Goal: Task Accomplishment & Management: Use online tool/utility

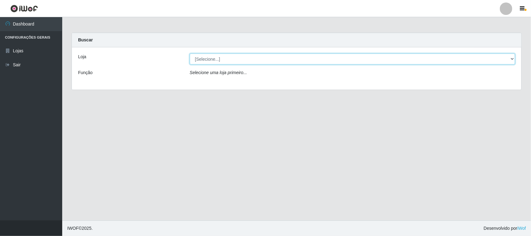
click at [230, 57] on select "[Selecione...] Rede Compras Supermercados - LOJA 1" at bounding box center [353, 59] width 326 height 11
select select "158"
click at [190, 54] on select "[Selecione...] Rede Compras Supermercados - LOJA 1" at bounding box center [353, 59] width 326 height 11
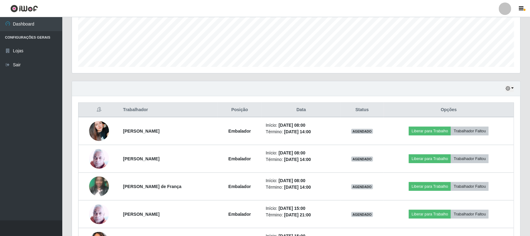
scroll to position [195, 0]
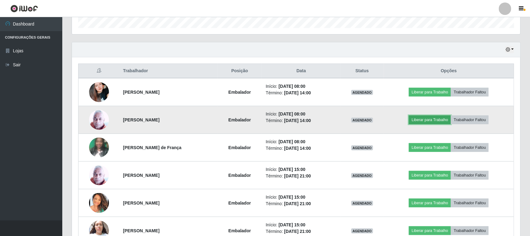
click at [425, 120] on button "Liberar para Trabalho" at bounding box center [430, 119] width 42 height 9
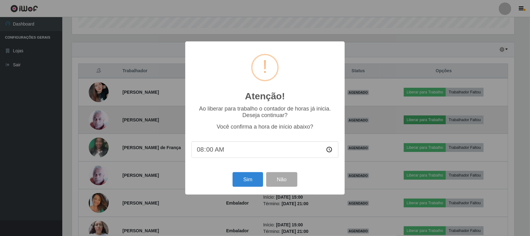
scroll to position [129, 444]
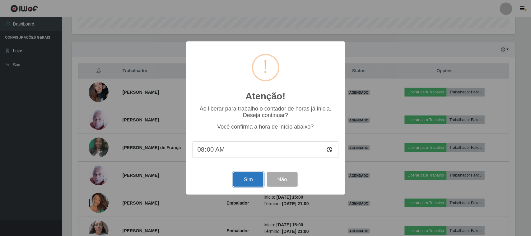
click at [252, 181] on button "Sim" at bounding box center [248, 179] width 30 height 15
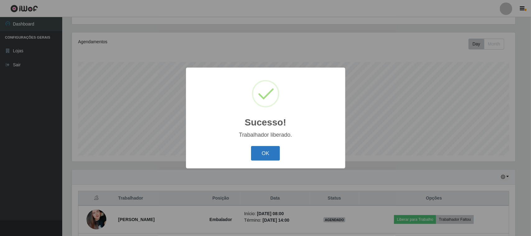
click at [262, 153] on button "OK" at bounding box center [265, 153] width 29 height 15
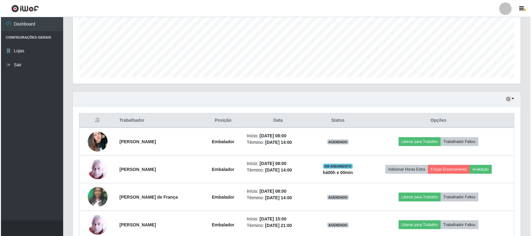
scroll to position [184, 0]
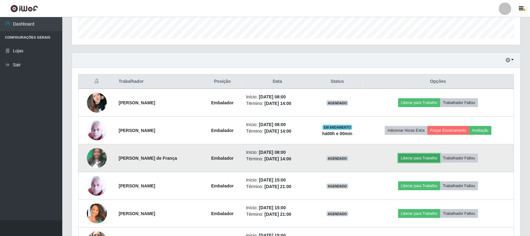
click at [417, 159] on button "Liberar para Trabalho" at bounding box center [419, 158] width 42 height 9
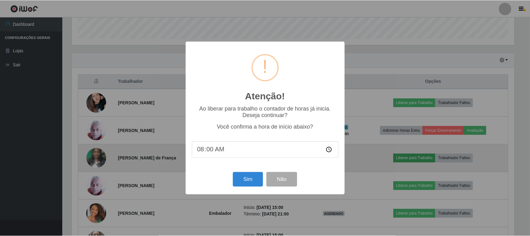
scroll to position [129, 444]
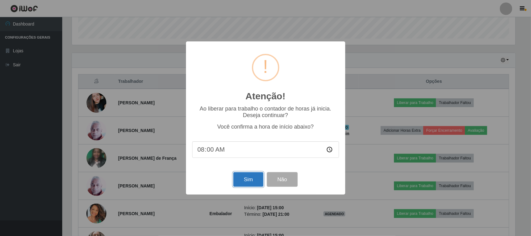
click at [256, 177] on button "Sim" at bounding box center [248, 179] width 30 height 15
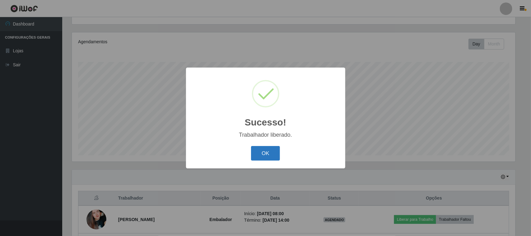
click at [261, 155] on button "OK" at bounding box center [265, 153] width 29 height 15
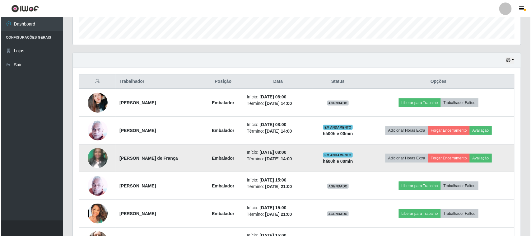
scroll to position [223, 0]
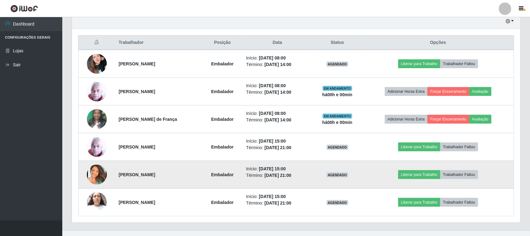
click at [94, 173] on img at bounding box center [97, 175] width 20 height 20
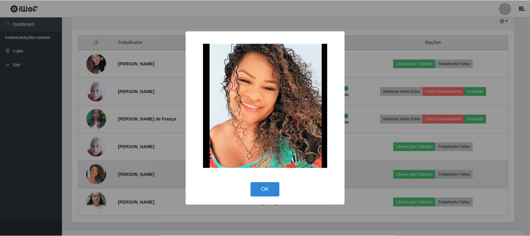
scroll to position [129, 444]
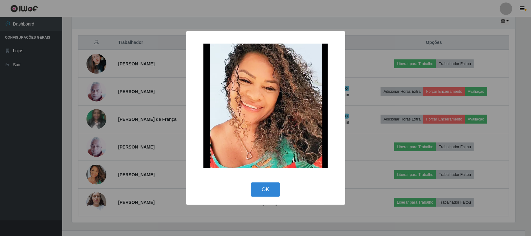
click at [118, 154] on div "× OK Cancel" at bounding box center [265, 118] width 531 height 236
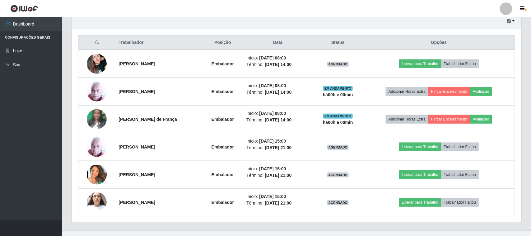
scroll to position [129, 448]
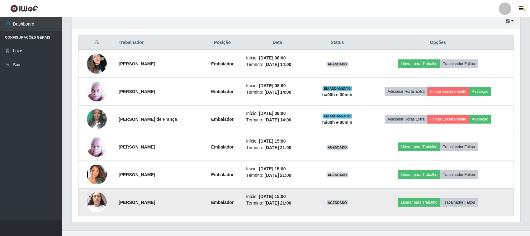
click at [92, 201] on img at bounding box center [97, 202] width 20 height 26
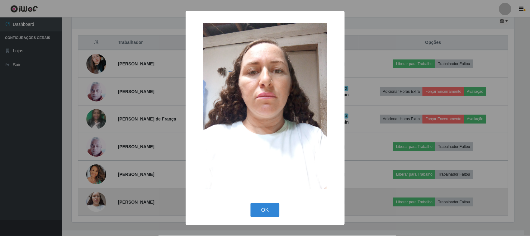
scroll to position [129, 444]
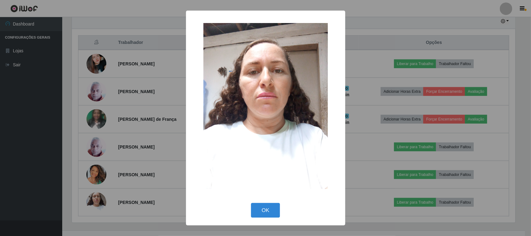
click at [134, 172] on div "× OK Cancel" at bounding box center [265, 118] width 531 height 236
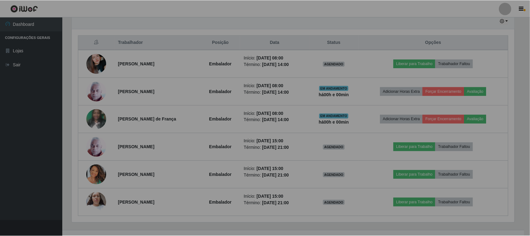
scroll to position [129, 448]
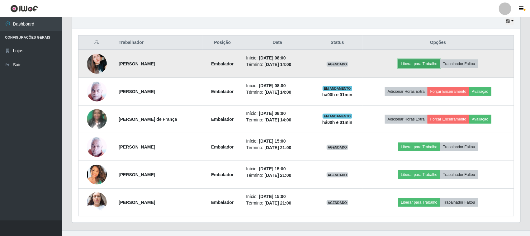
click at [417, 65] on button "Liberar para Trabalho" at bounding box center [419, 63] width 42 height 9
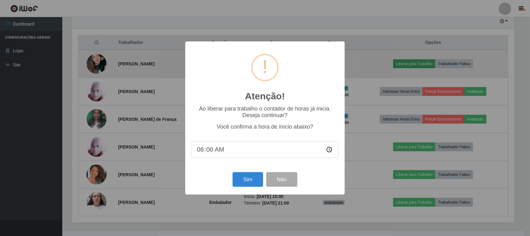
scroll to position [129, 444]
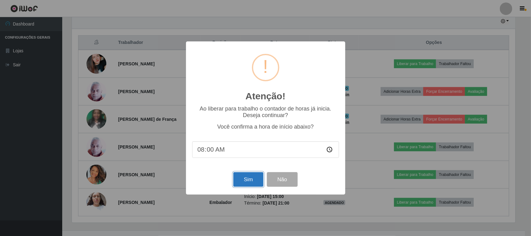
click at [248, 178] on button "Sim" at bounding box center [248, 179] width 30 height 15
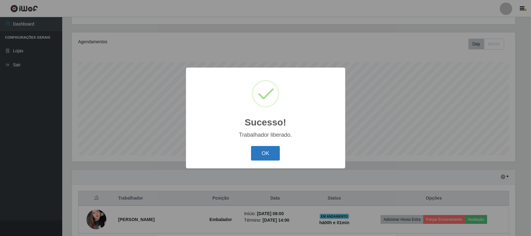
click at [266, 153] on button "OK" at bounding box center [265, 153] width 29 height 15
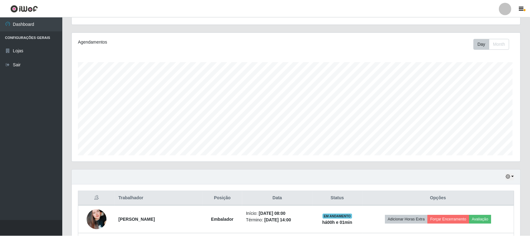
scroll to position [129, 448]
